Goal: Task Accomplishment & Management: Use online tool/utility

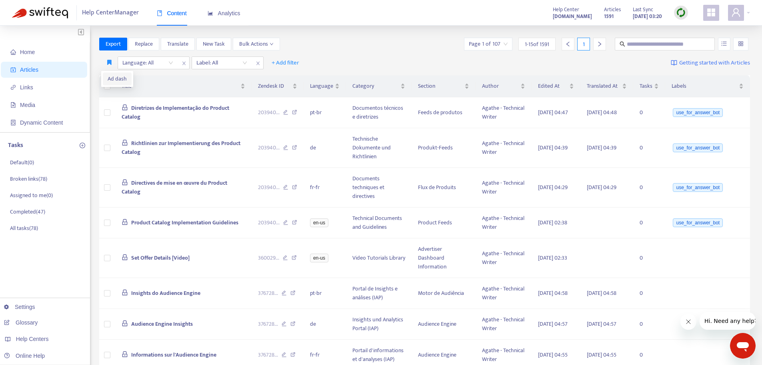
click at [109, 74] on li "Ad dash" at bounding box center [117, 78] width 29 height 13
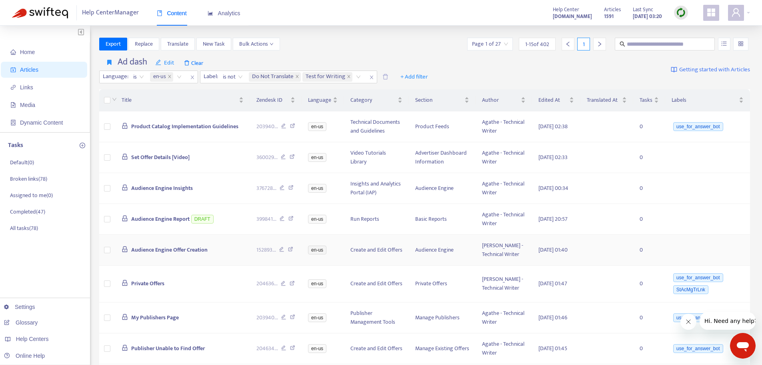
click at [142, 254] on span "Audience Engine Offer Creation" at bounding box center [169, 249] width 76 height 9
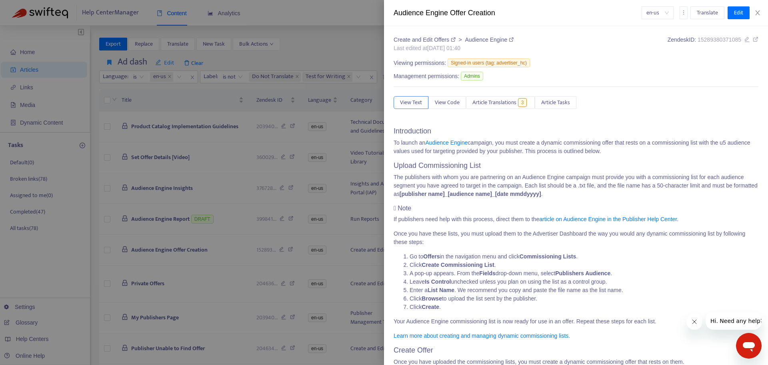
click at [37, 339] on div at bounding box center [384, 182] width 768 height 365
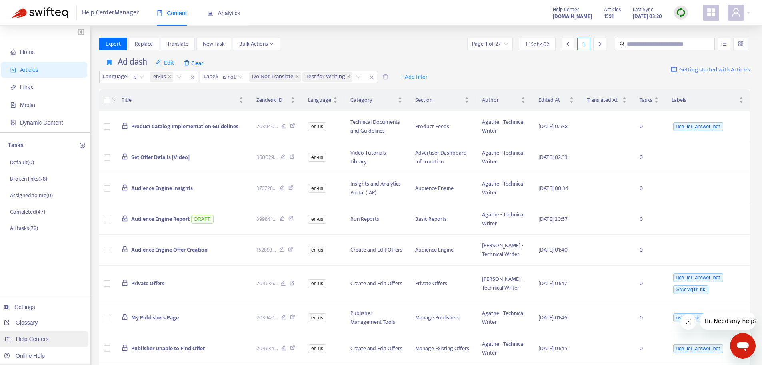
click at [36, 339] on span "Help Centers" at bounding box center [32, 338] width 33 height 6
click at [38, 338] on span "Help Centers" at bounding box center [32, 338] width 33 height 6
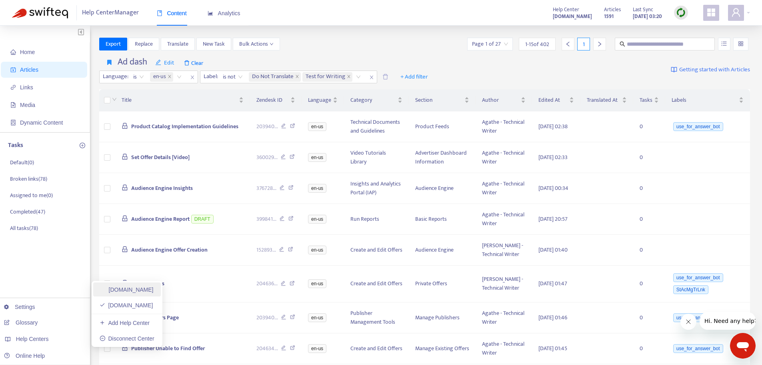
click at [116, 289] on link "[DOMAIN_NAME]" at bounding box center [127, 289] width 54 height 6
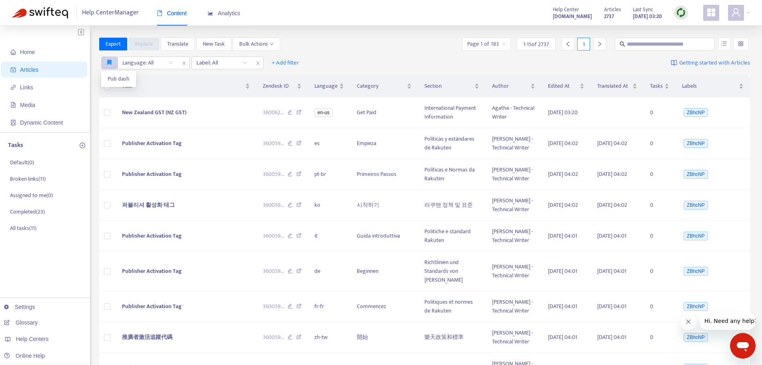
click at [105, 61] on button "button" at bounding box center [109, 62] width 16 height 13
click at [113, 76] on span "Pub dash" at bounding box center [119, 78] width 22 height 9
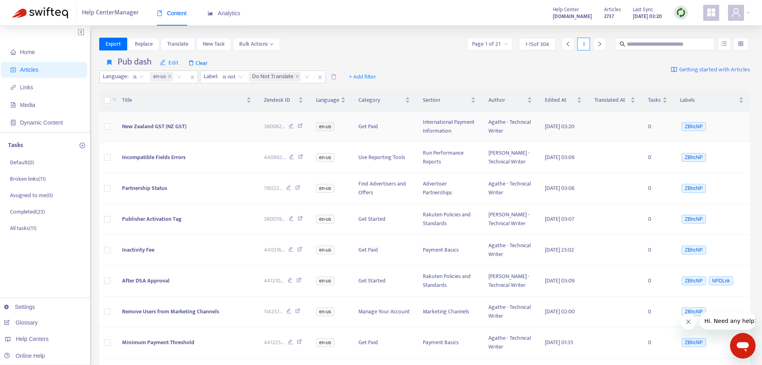
click at [138, 125] on span "New Zealand GST (NZ GST)" at bounding box center [154, 126] width 64 height 9
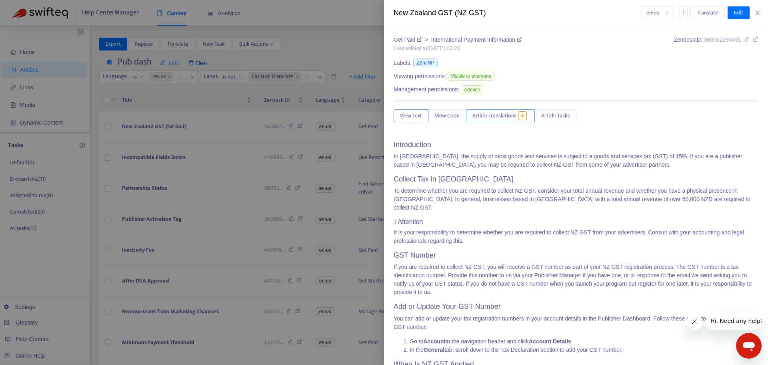
click at [485, 111] on button "Article Translations 8" at bounding box center [500, 115] width 69 height 13
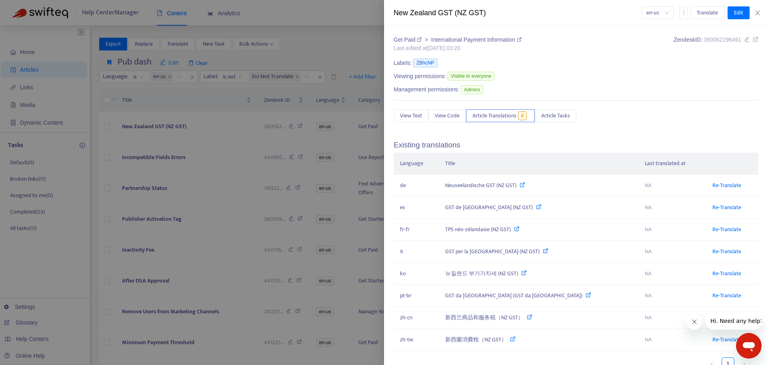
click at [162, 125] on div at bounding box center [384, 182] width 768 height 365
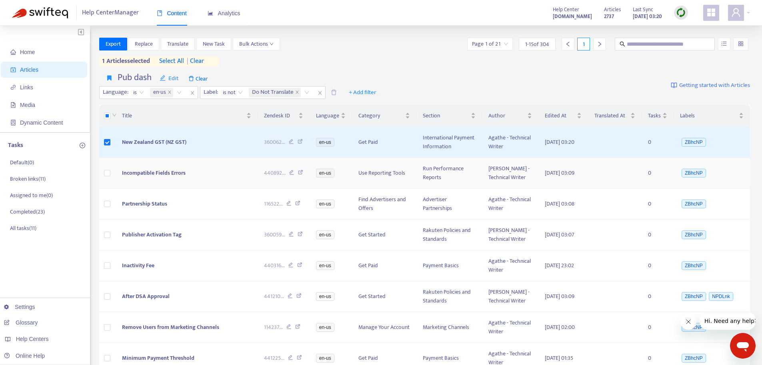
click at [141, 170] on span "Incompatible Fields Errors" at bounding box center [154, 172] width 64 height 9
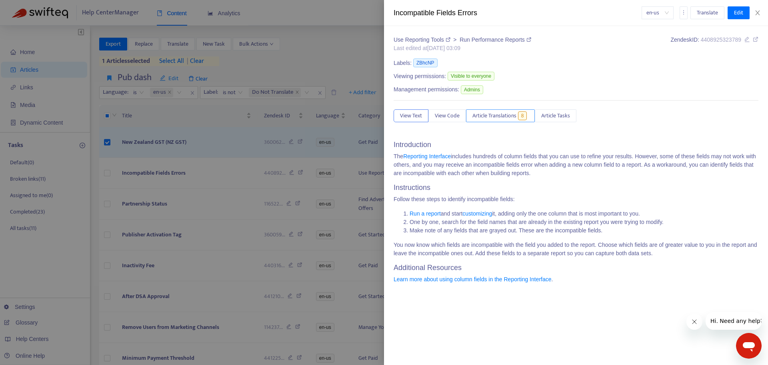
click at [493, 117] on span "Article Translations" at bounding box center [495, 115] width 44 height 9
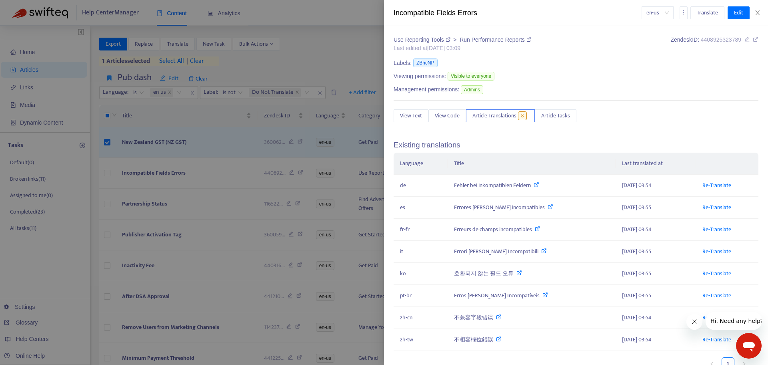
click at [169, 140] on div at bounding box center [384, 182] width 768 height 365
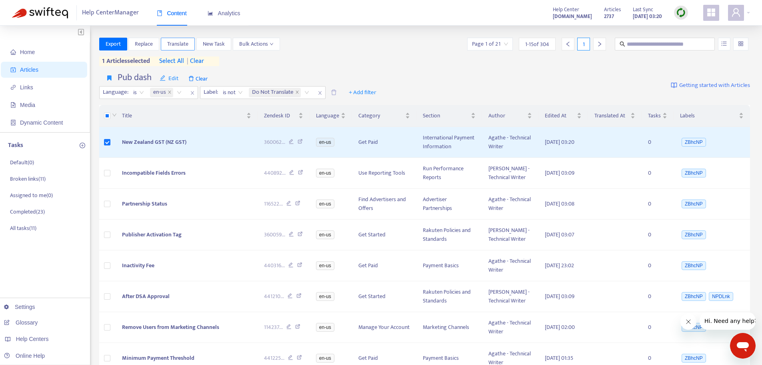
click at [181, 44] on span "Translate" at bounding box center [177, 44] width 21 height 9
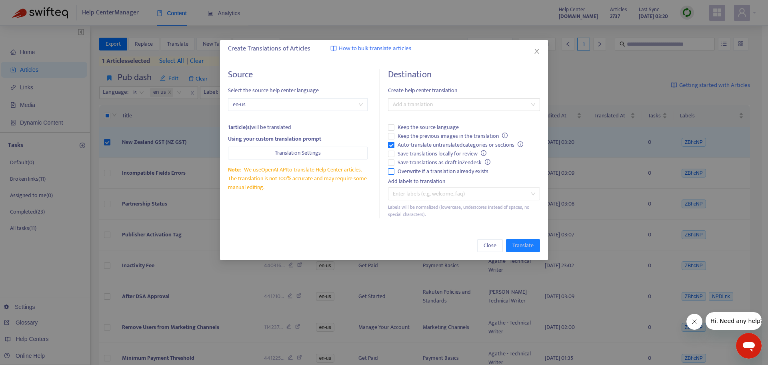
click at [391, 174] on label "Overwrite if a translation already exists" at bounding box center [464, 171] width 152 height 9
click at [439, 110] on div "Add a translation" at bounding box center [464, 104] width 152 height 13
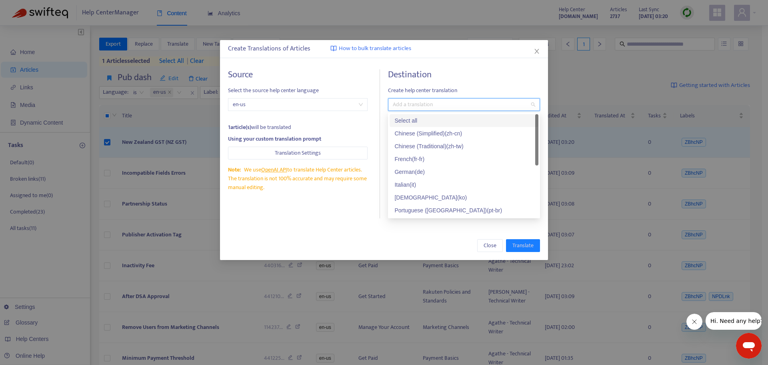
click at [441, 116] on div "Select all" at bounding box center [464, 120] width 139 height 9
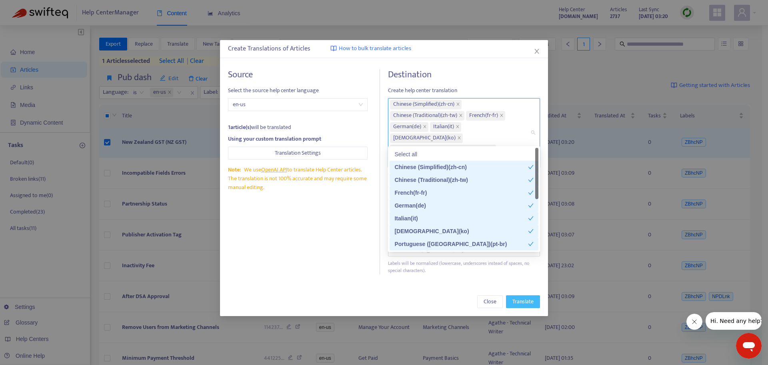
click at [519, 297] on span "Translate" at bounding box center [523, 301] width 21 height 9
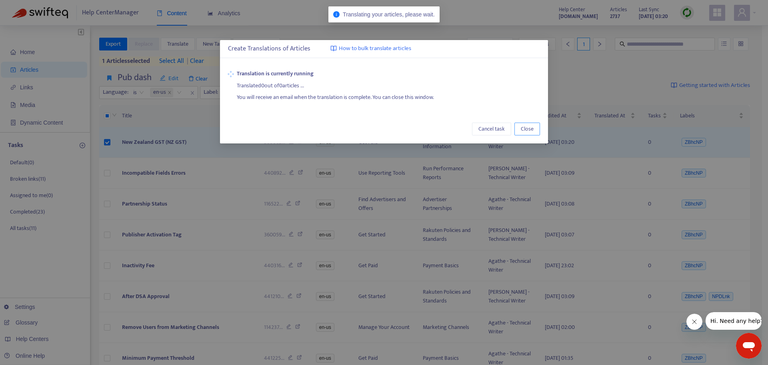
click at [534, 132] on button "Close" at bounding box center [528, 128] width 26 height 13
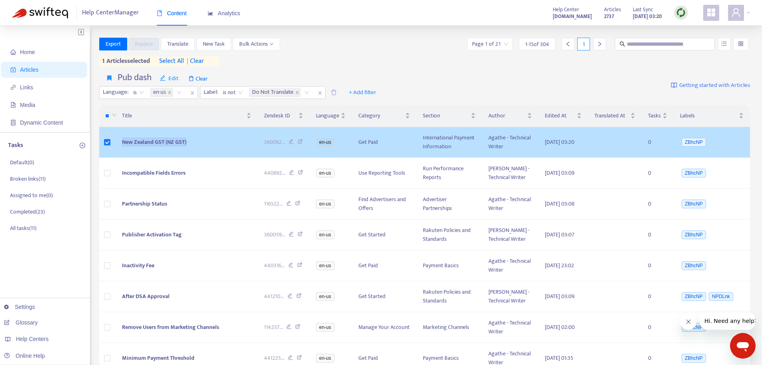
drag, startPoint x: 189, startPoint y: 140, endPoint x: 170, endPoint y: 149, distance: 21.5
click at [118, 140] on td "New Zealand GST (NZ GST)" at bounding box center [187, 142] width 142 height 31
copy span "New Zealand GST (NZ GST)"
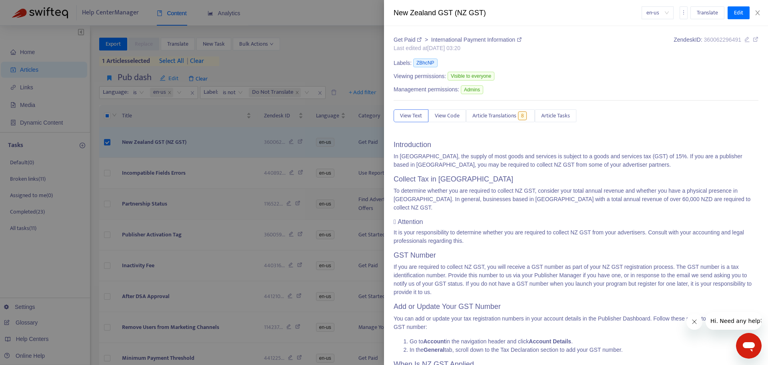
click at [204, 188] on div at bounding box center [384, 182] width 768 height 365
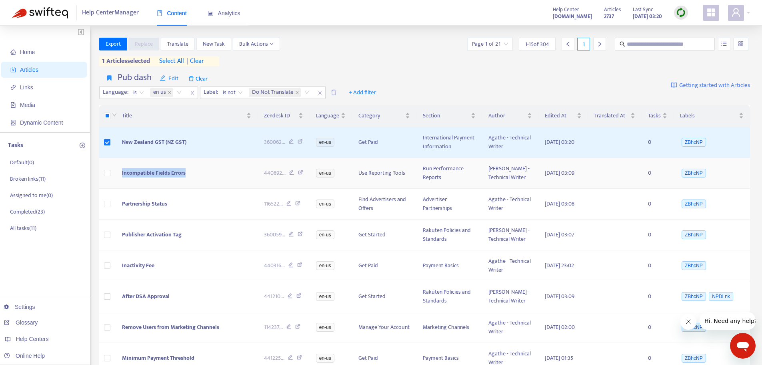
drag, startPoint x: 198, startPoint y: 173, endPoint x: 120, endPoint y: 174, distance: 78.1
click at [120, 174] on td "Incompatible Fields Errors" at bounding box center [187, 173] width 142 height 31
copy span "Incompatible Fields Errors"
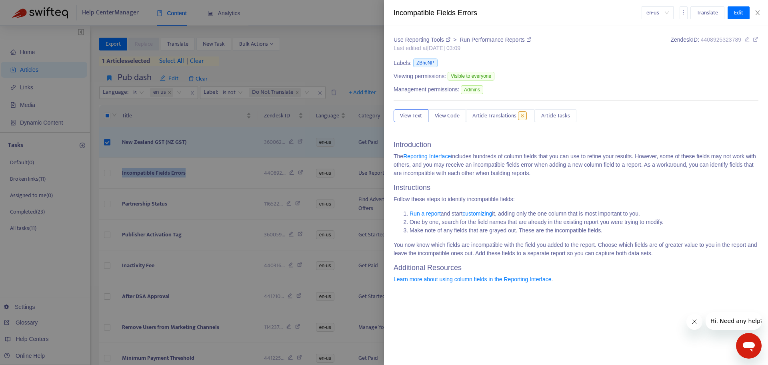
click at [177, 187] on div at bounding box center [384, 182] width 768 height 365
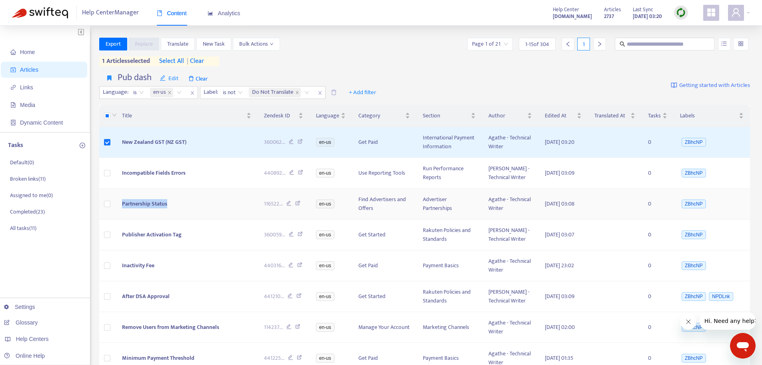
drag, startPoint x: 174, startPoint y: 203, endPoint x: 118, endPoint y: 205, distance: 55.7
click at [118, 205] on td "Partnership Status" at bounding box center [187, 204] width 142 height 31
copy span "Partnership Status"
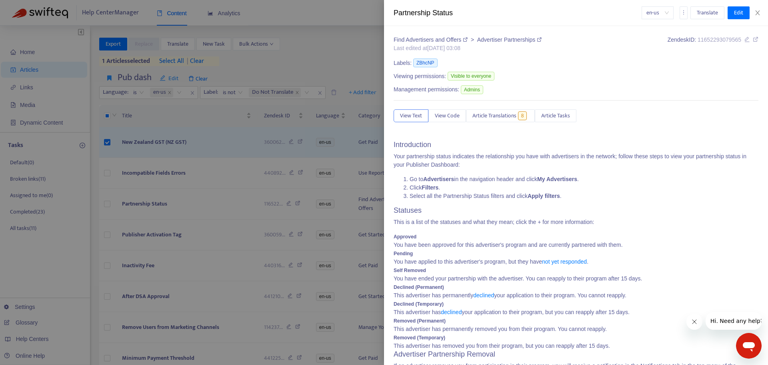
click at [149, 227] on div at bounding box center [384, 182] width 768 height 365
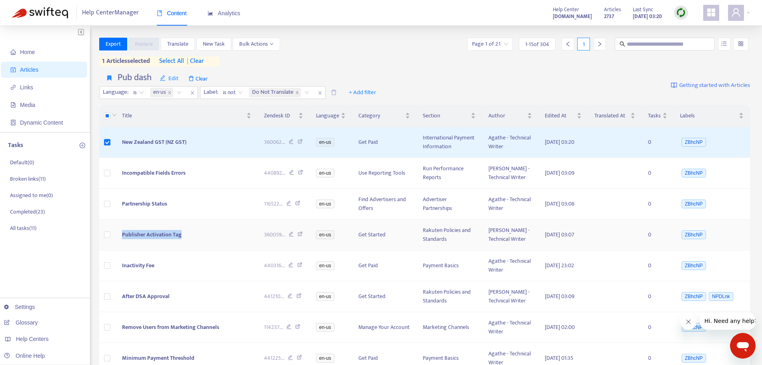
drag, startPoint x: 187, startPoint y: 233, endPoint x: 128, endPoint y: 238, distance: 58.3
click at [120, 236] on td "Publisher Activation Tag" at bounding box center [187, 234] width 142 height 31
copy span "Publisher Activation Tag"
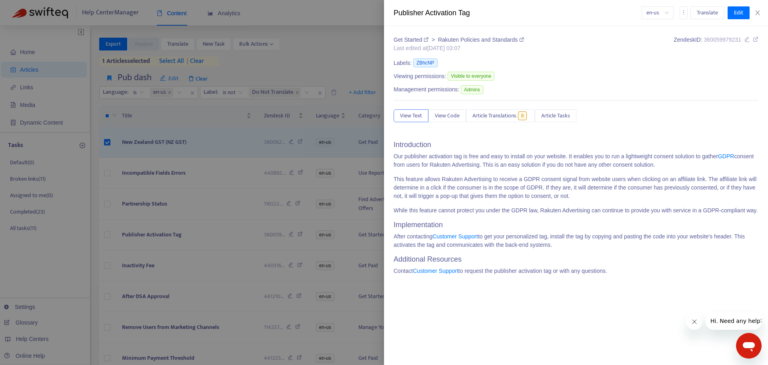
click at [161, 264] on div at bounding box center [384, 182] width 768 height 365
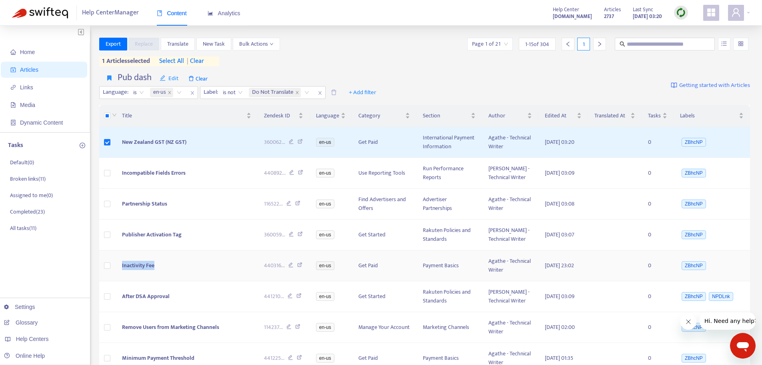
click at [108, 264] on tr "Inactivity Fee 440316 ... en-us Get Paid Payment Basics Agathe - Technical Writ…" at bounding box center [425, 265] width 652 height 31
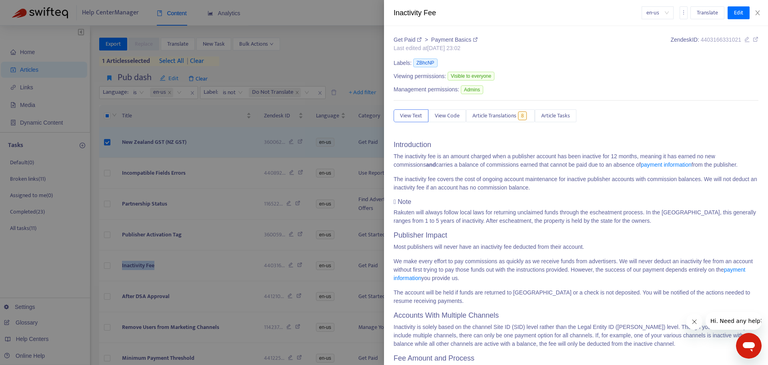
copy tr "Inactivity Fee"
click at [197, 265] on div at bounding box center [384, 182] width 768 height 365
